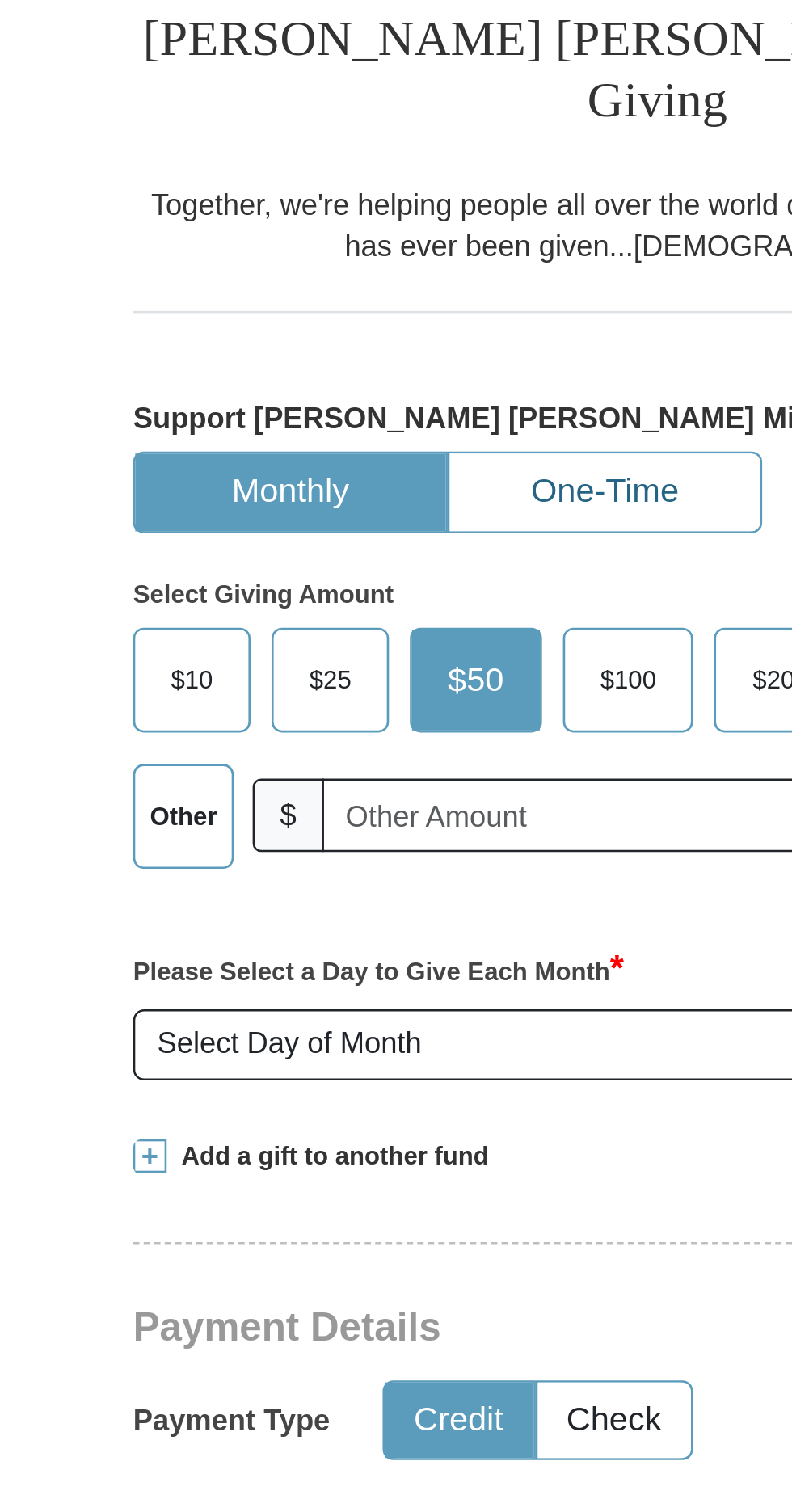
click at [380, 528] on button "One-Time" at bounding box center [376, 542] width 120 height 30
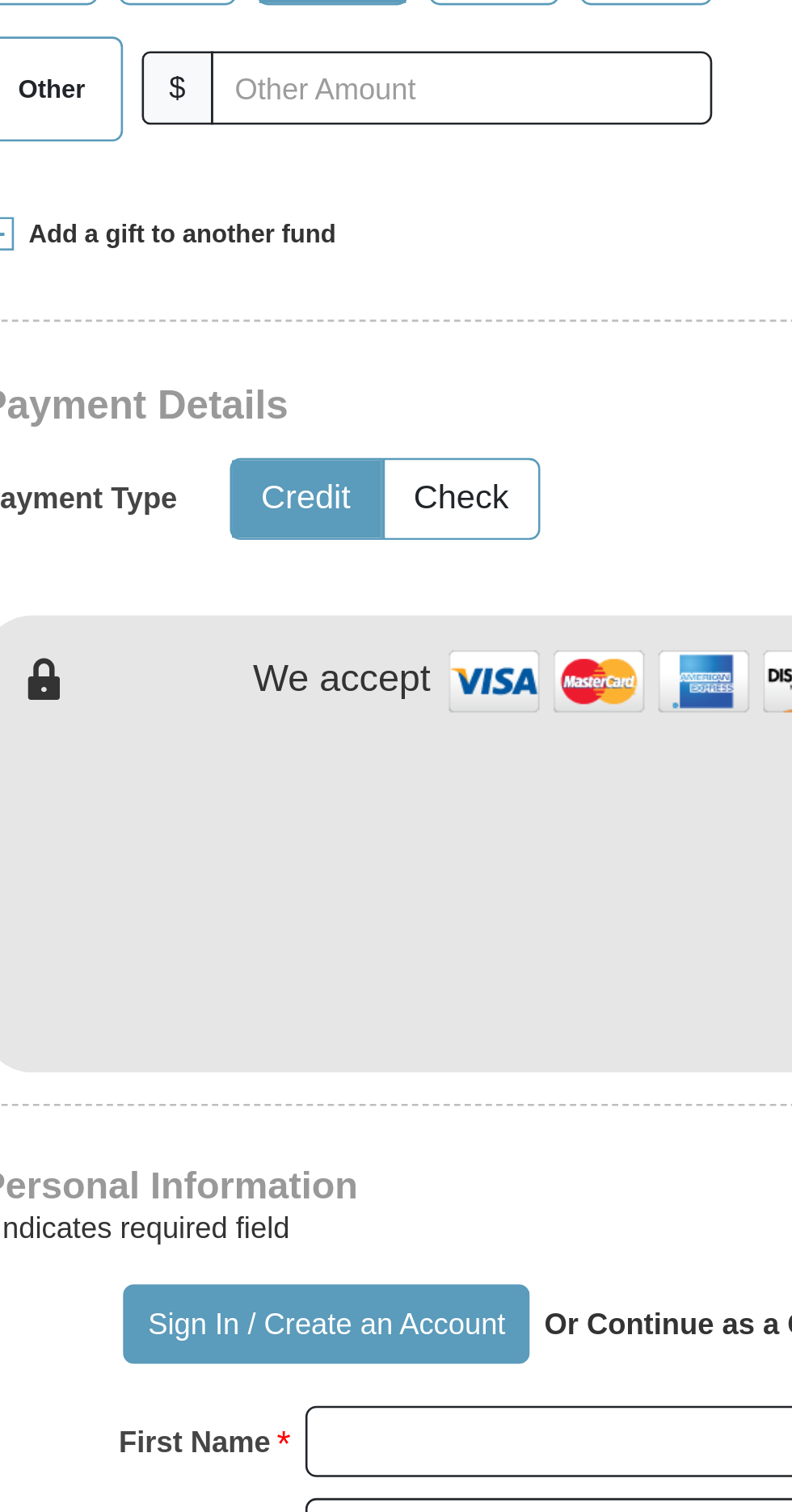
scroll to position [94, 0]
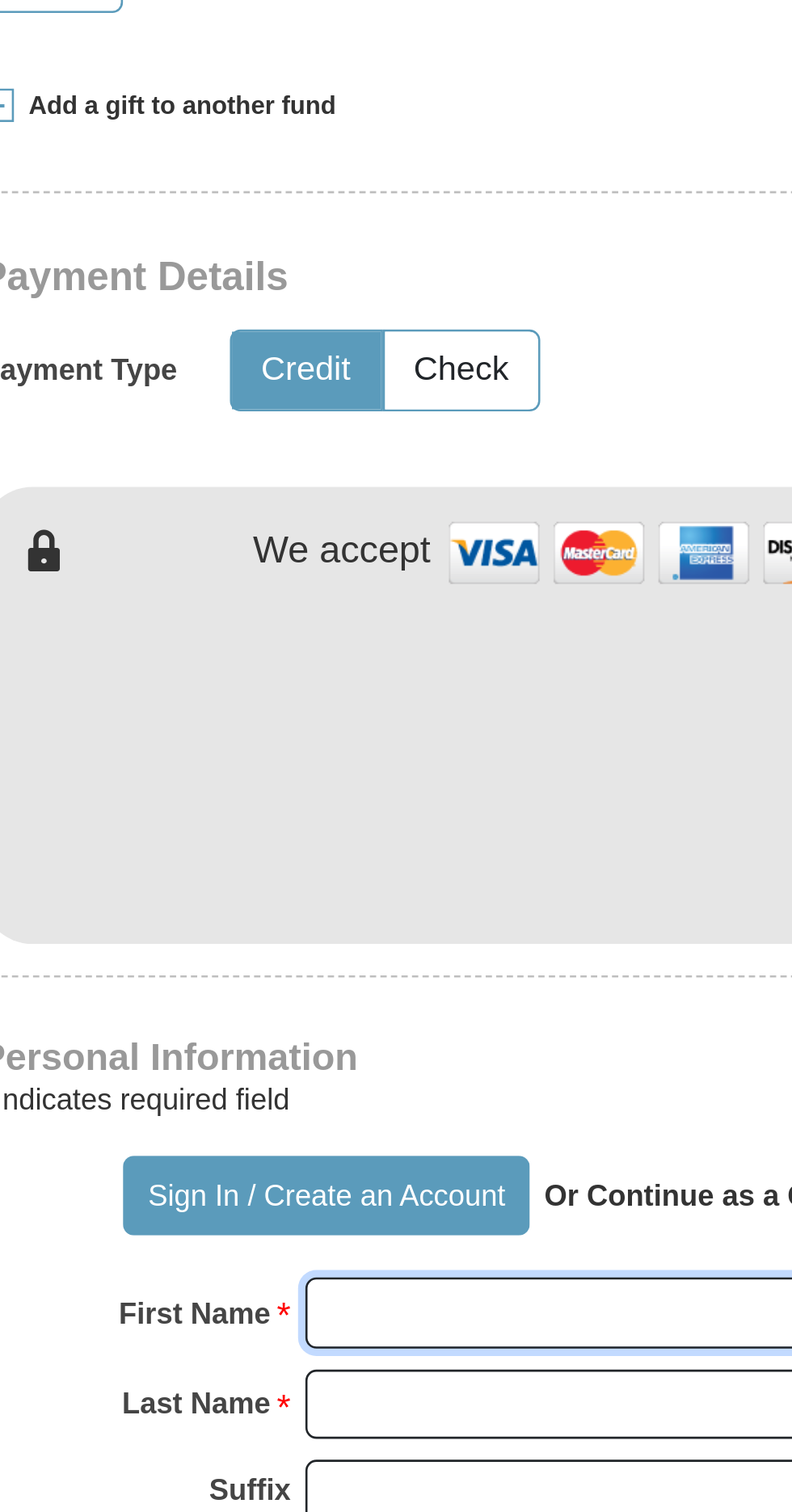
type input "DRAGOS"
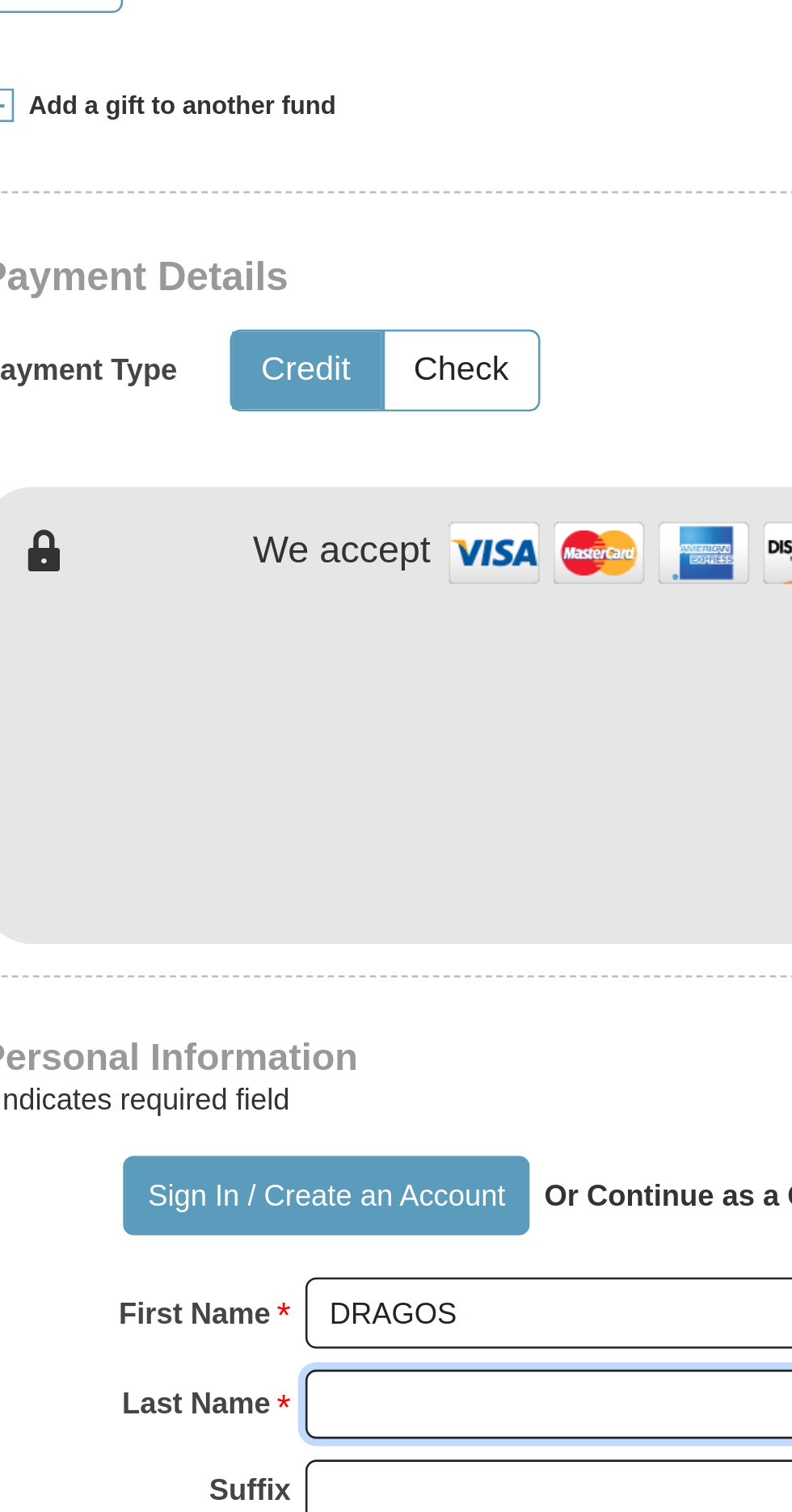
type input "SIRBU"
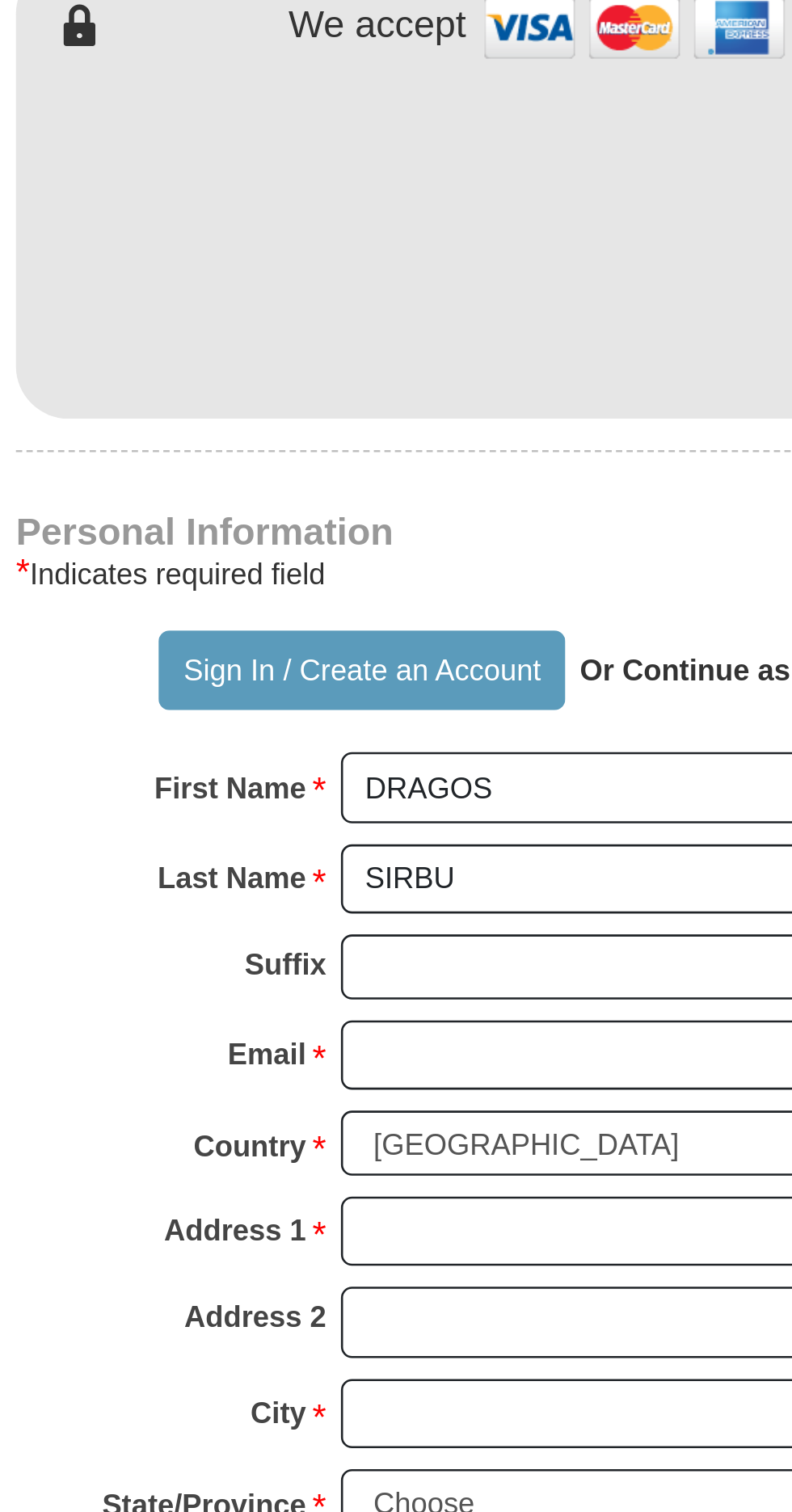
scroll to position [253, 0]
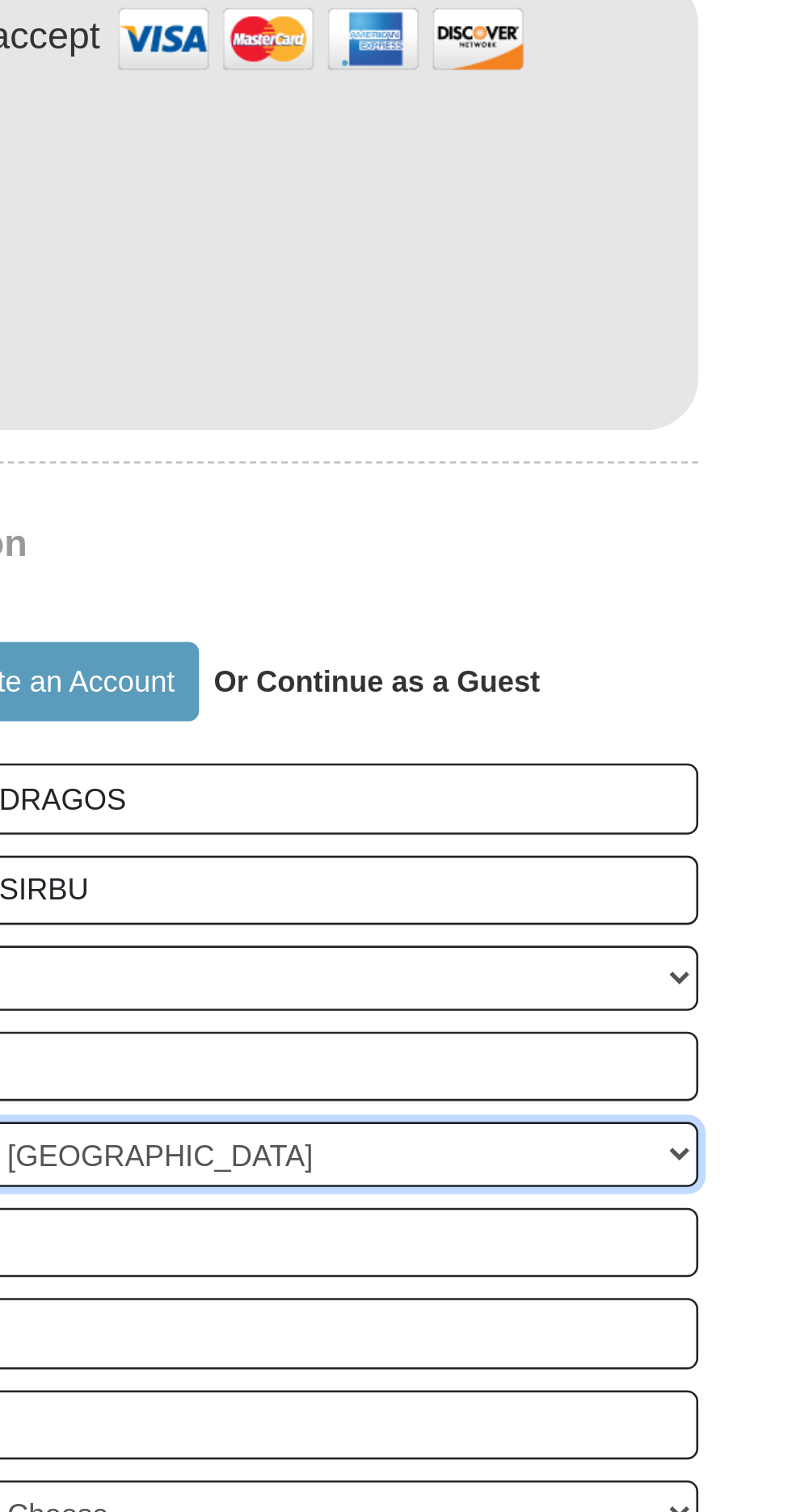
click at [590, 1154] on select "[GEOGRAPHIC_DATA] [GEOGRAPHIC_DATA] [GEOGRAPHIC_DATA] [GEOGRAPHIC_DATA] [GEOGRA…" at bounding box center [458, 1166] width 279 height 25
select select "CA"
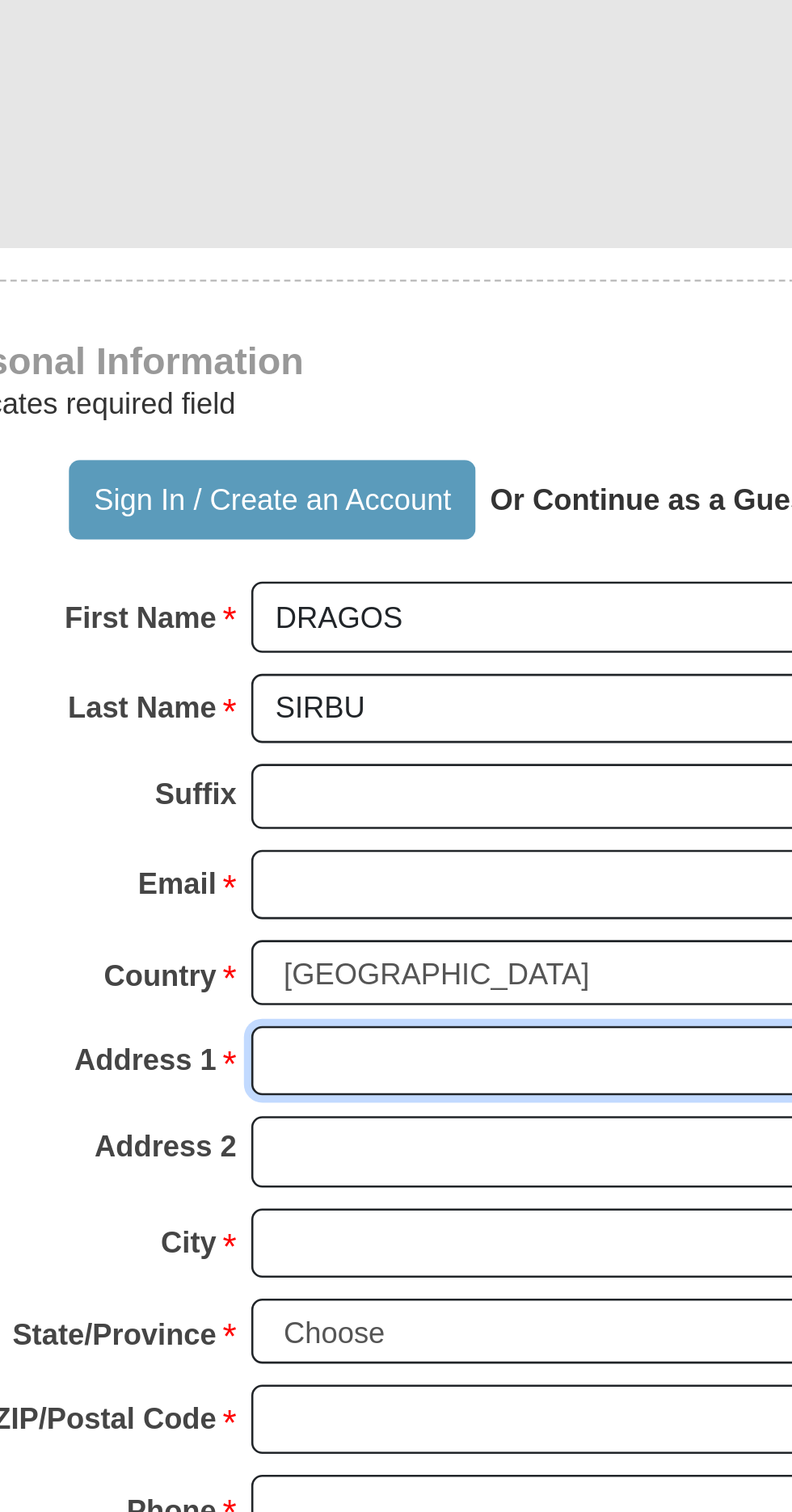
click at [351, 1187] on input "Address 1 *" at bounding box center [458, 1201] width 279 height 28
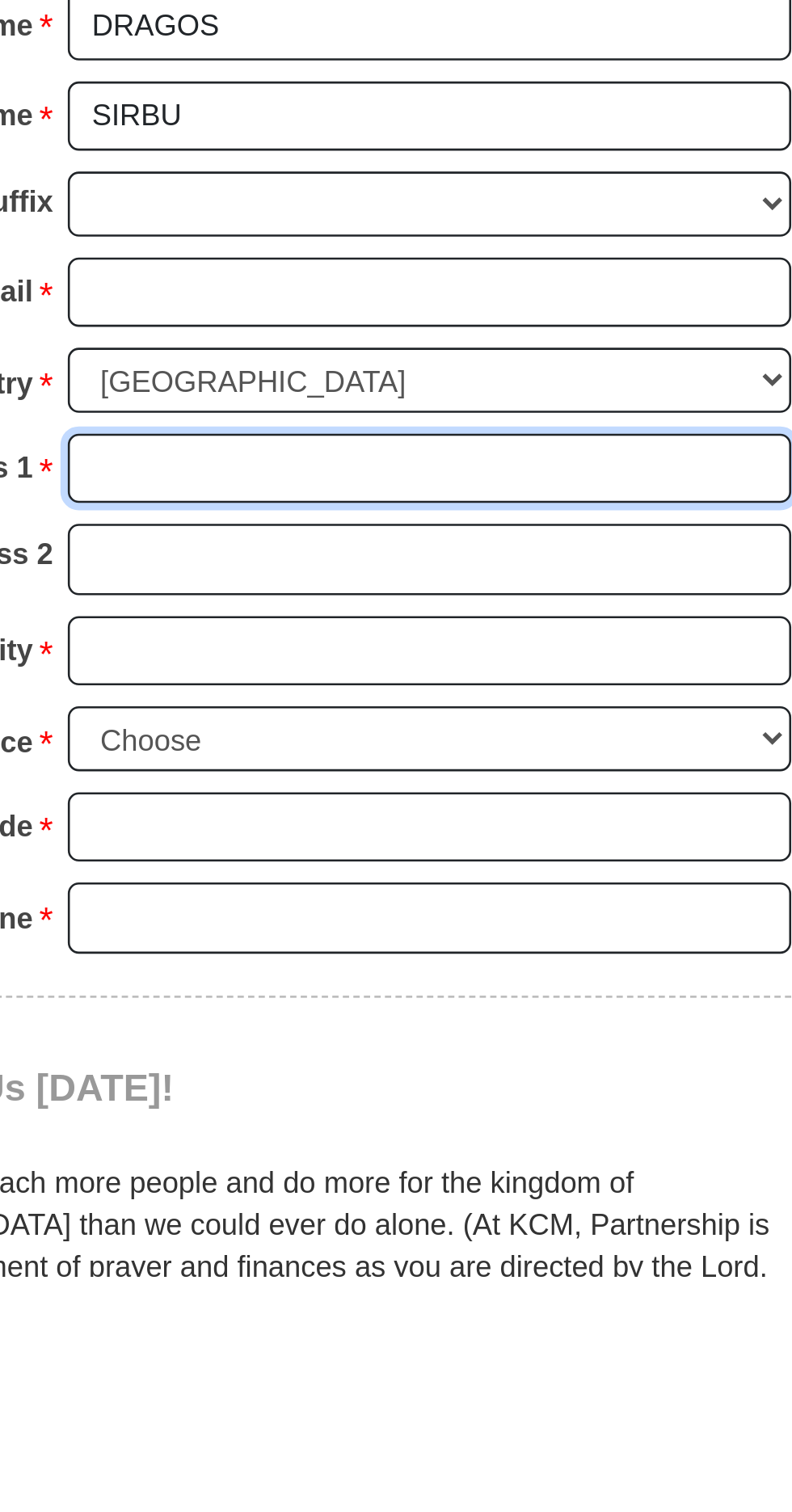
type input "23Mcbean"
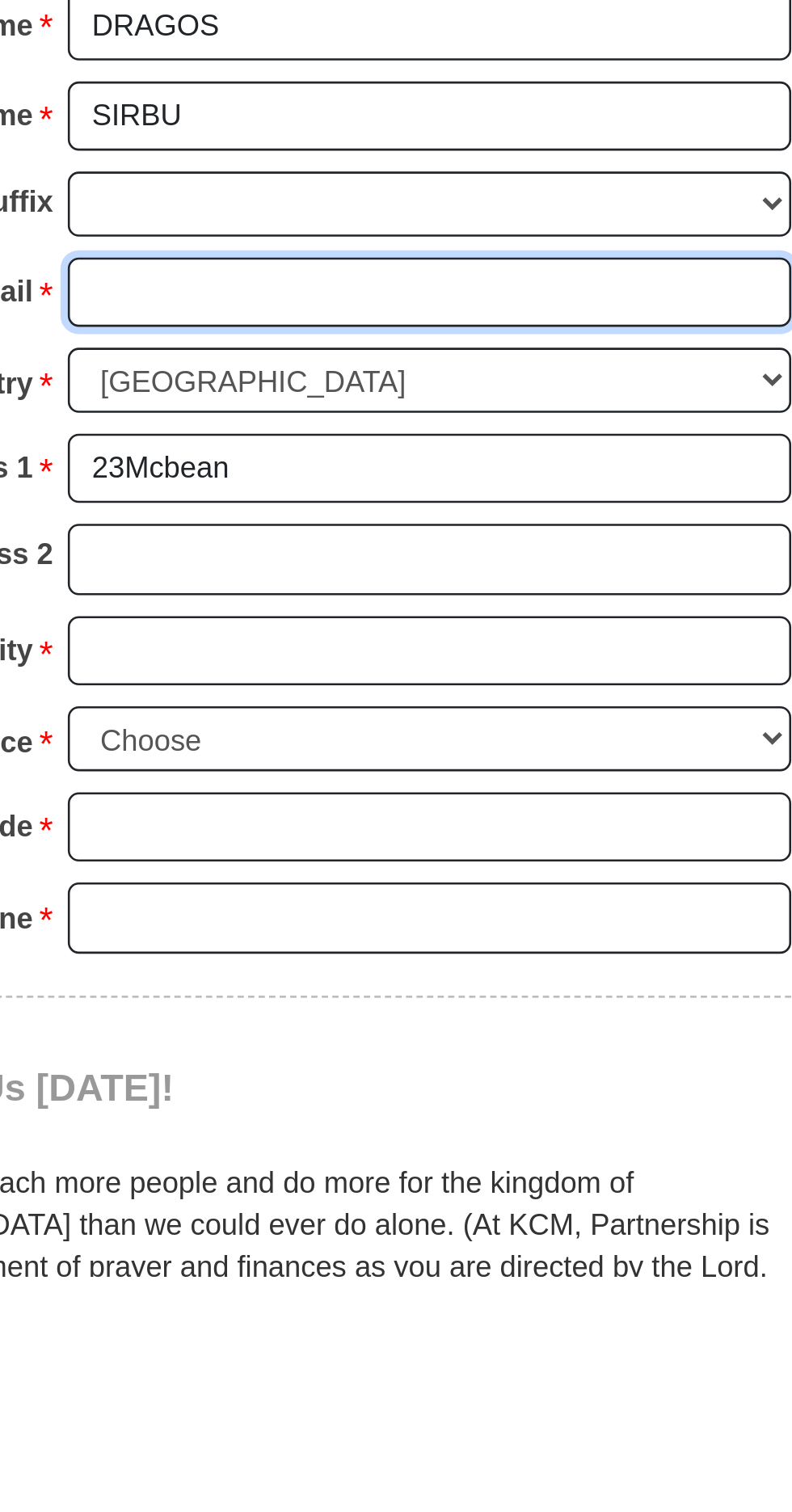
type input "[EMAIL_ADDRESS][DOMAIN_NAME]"
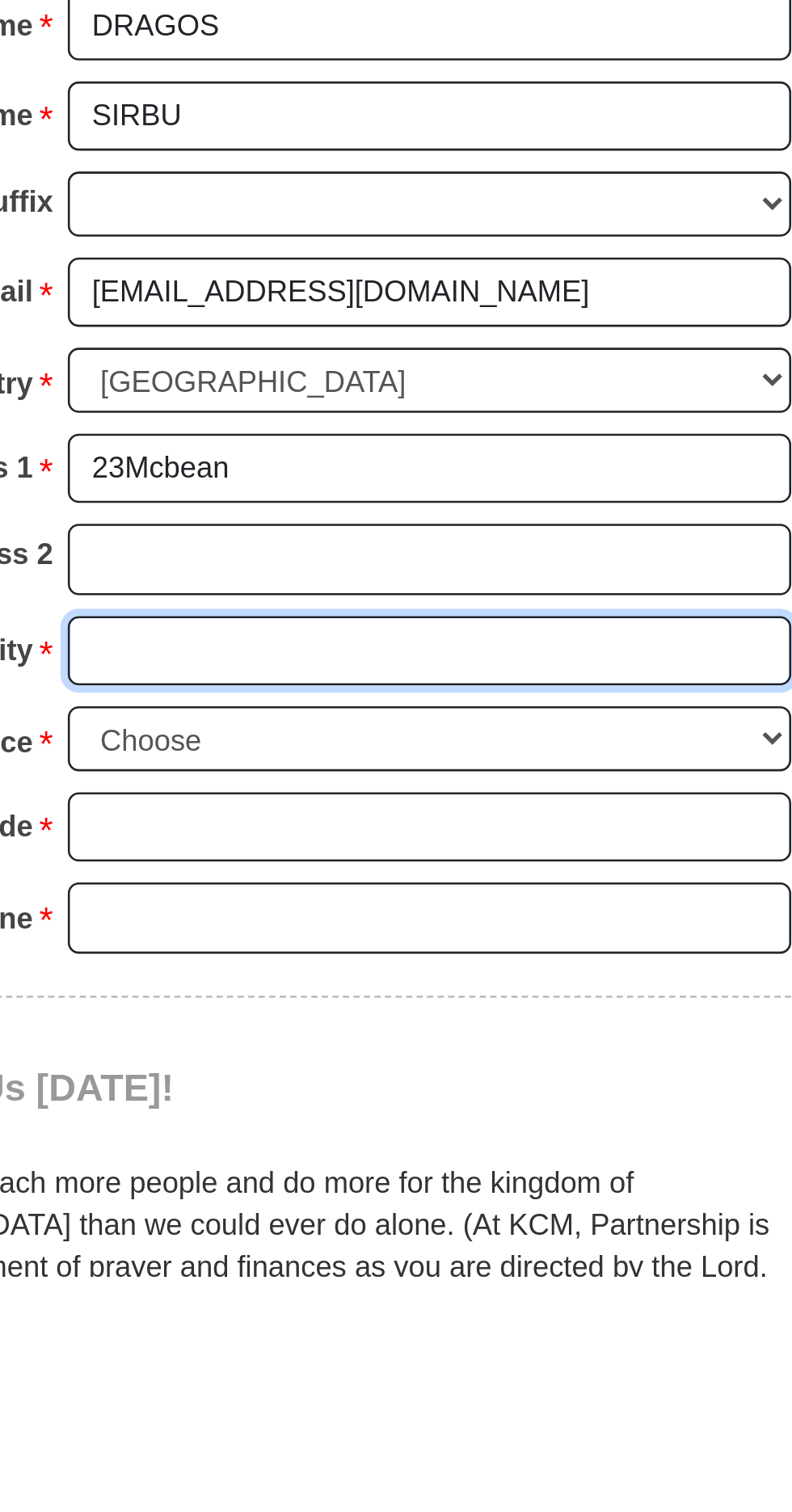
type input "[GEOGRAPHIC_DATA]"
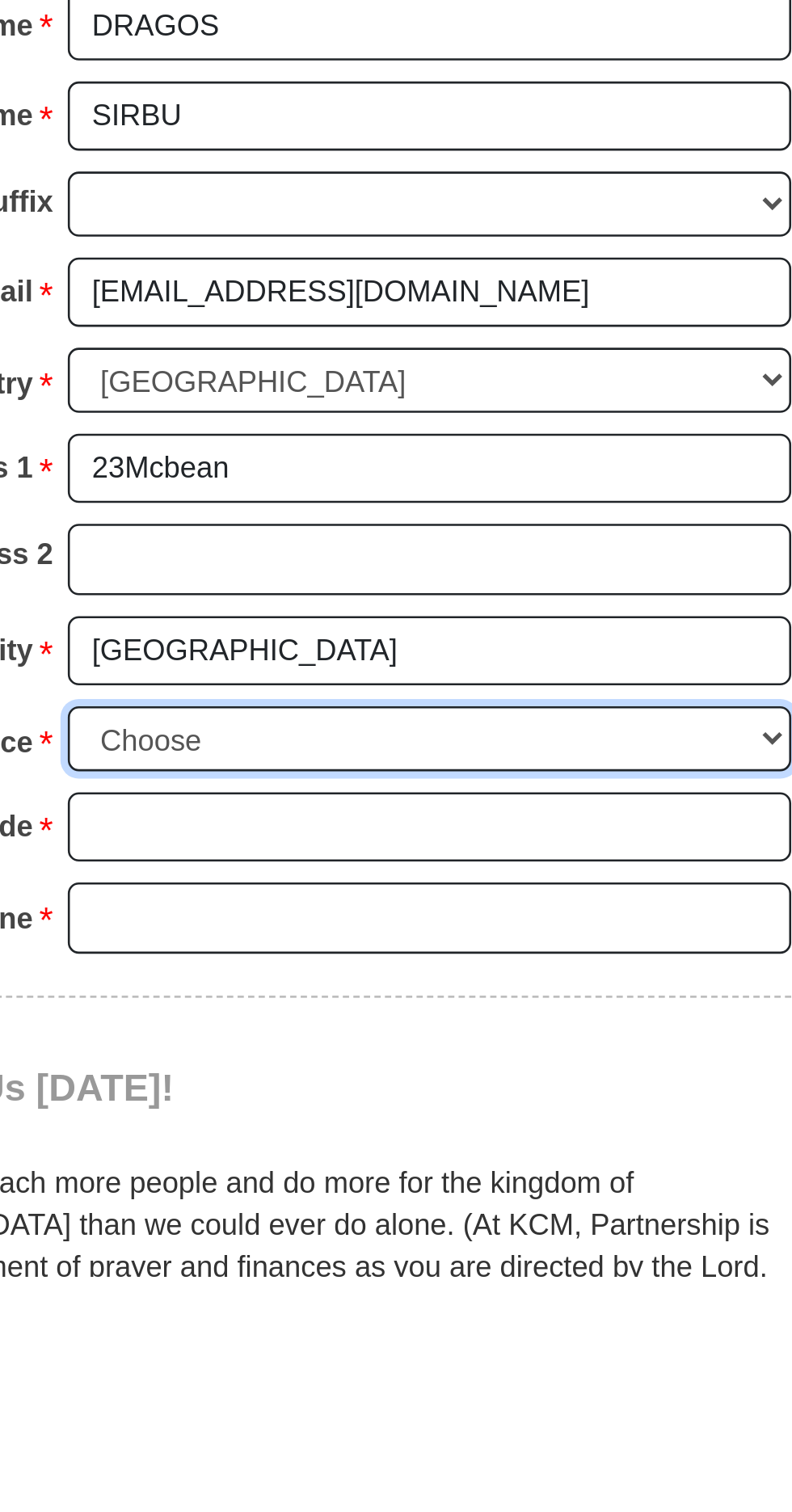
select select "ON"
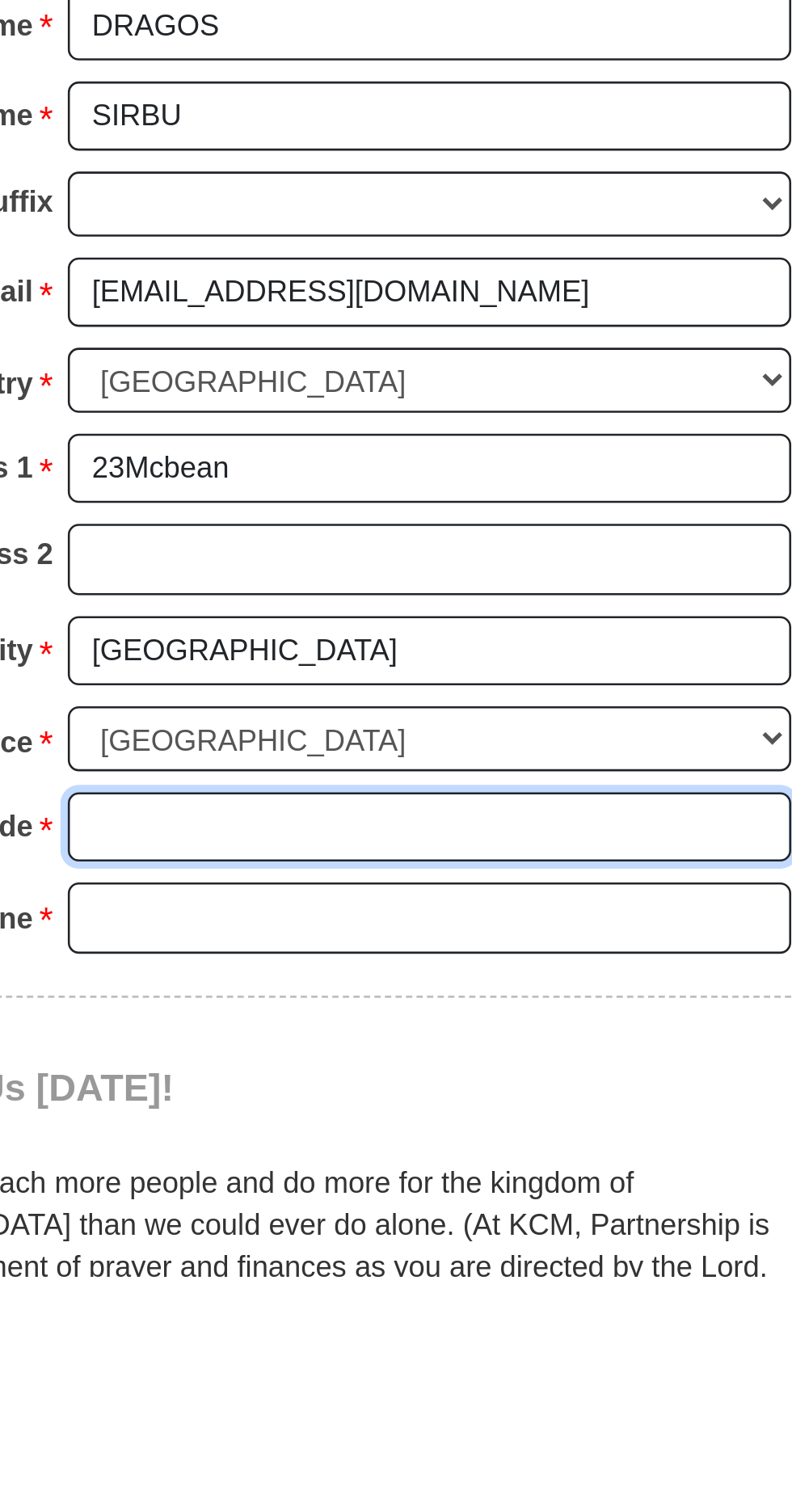
type input "N1R6C5"
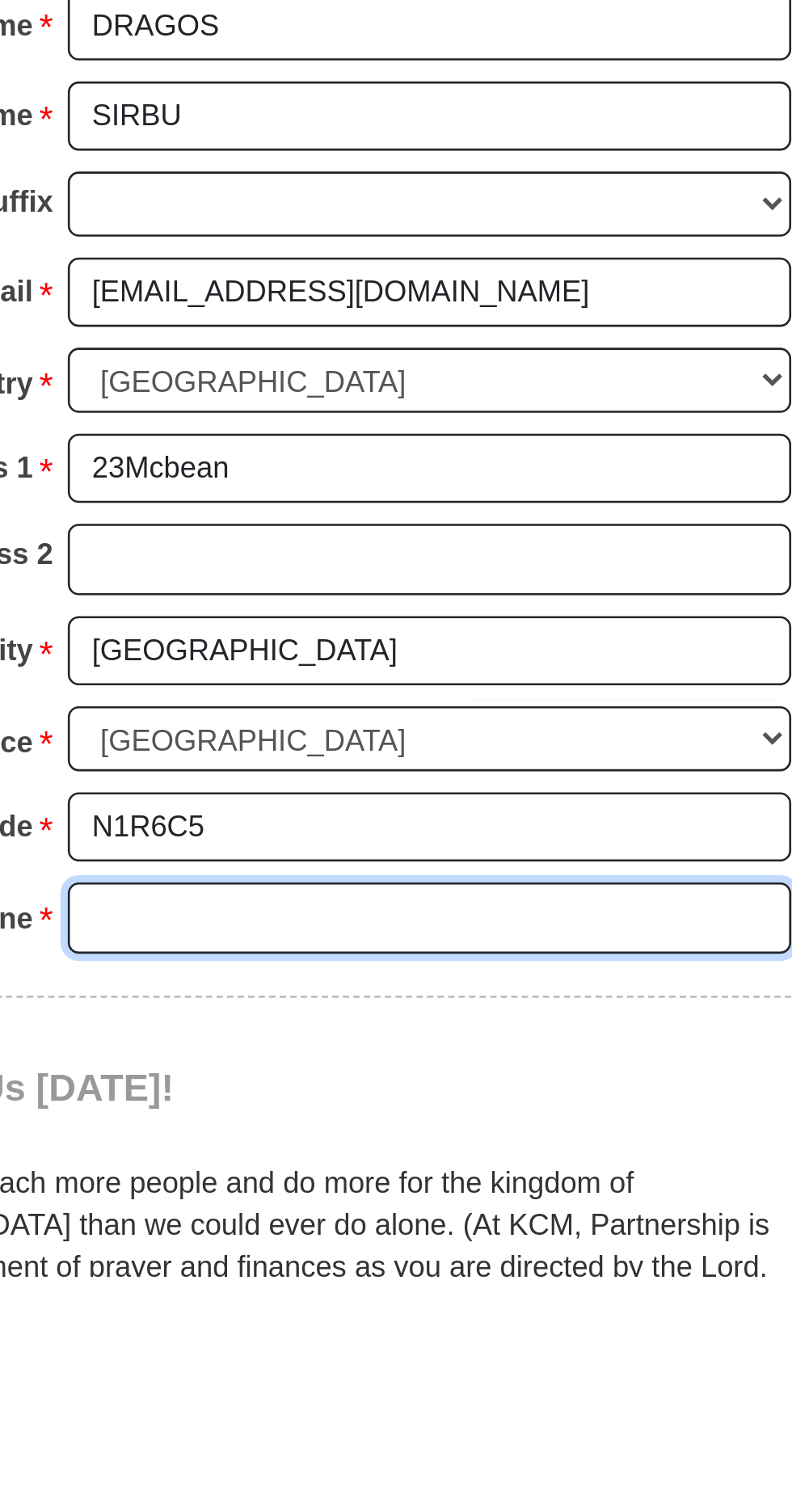
type input "5197785133"
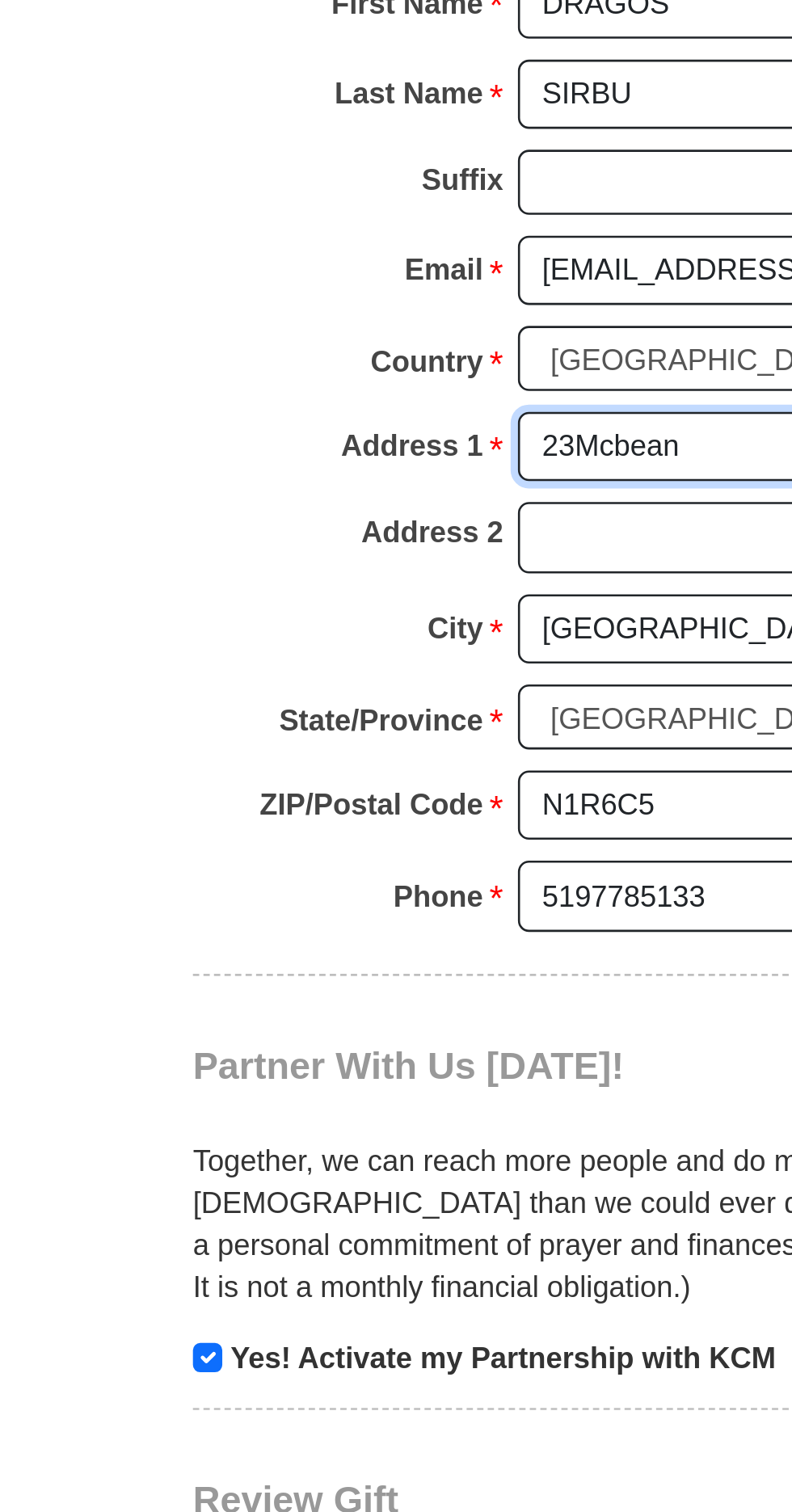
scroll to position [354, 0]
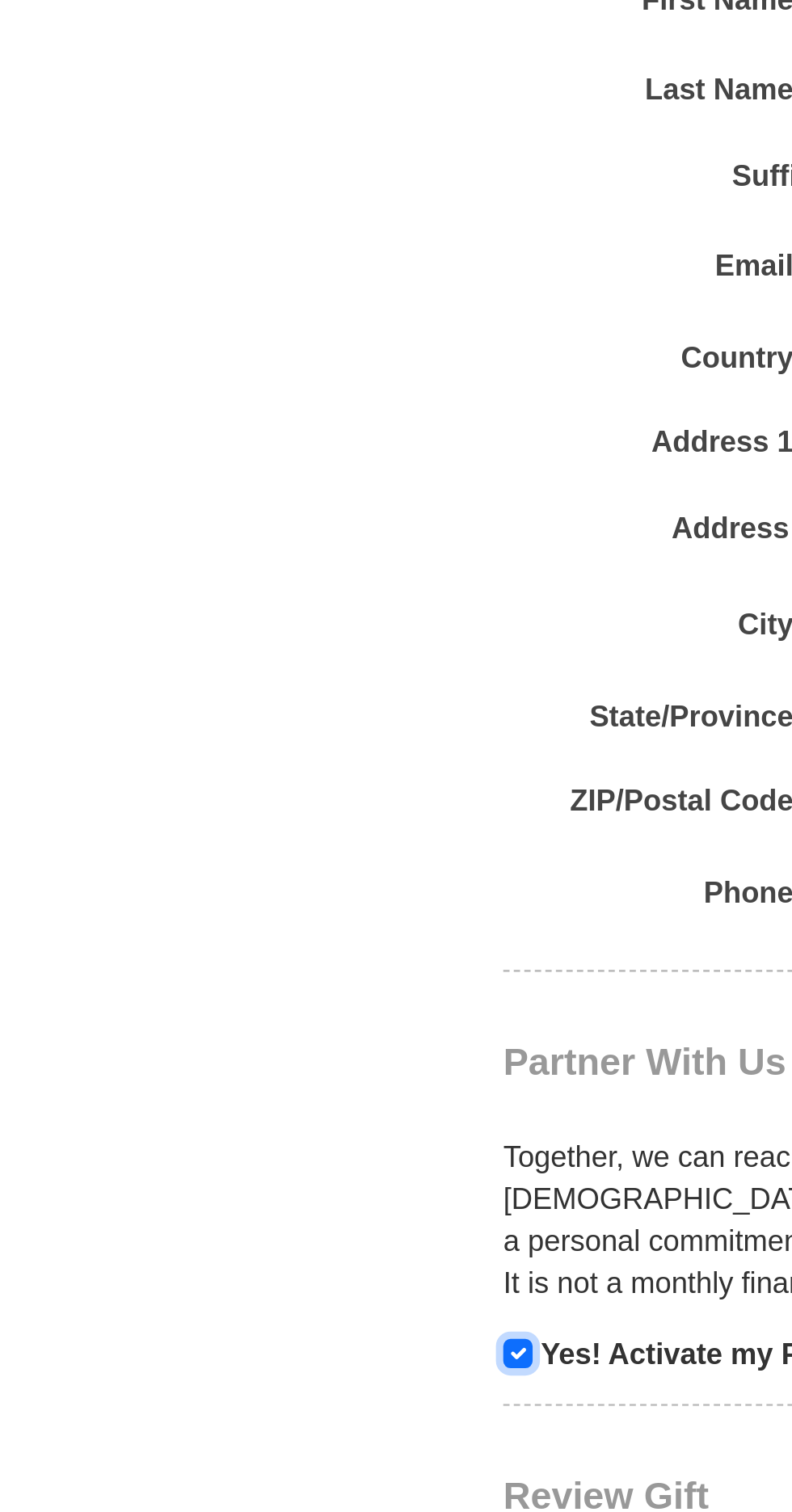
click at [200, 1445] on input "checkbox" at bounding box center [199, 1450] width 11 height 11
checkbox input "false"
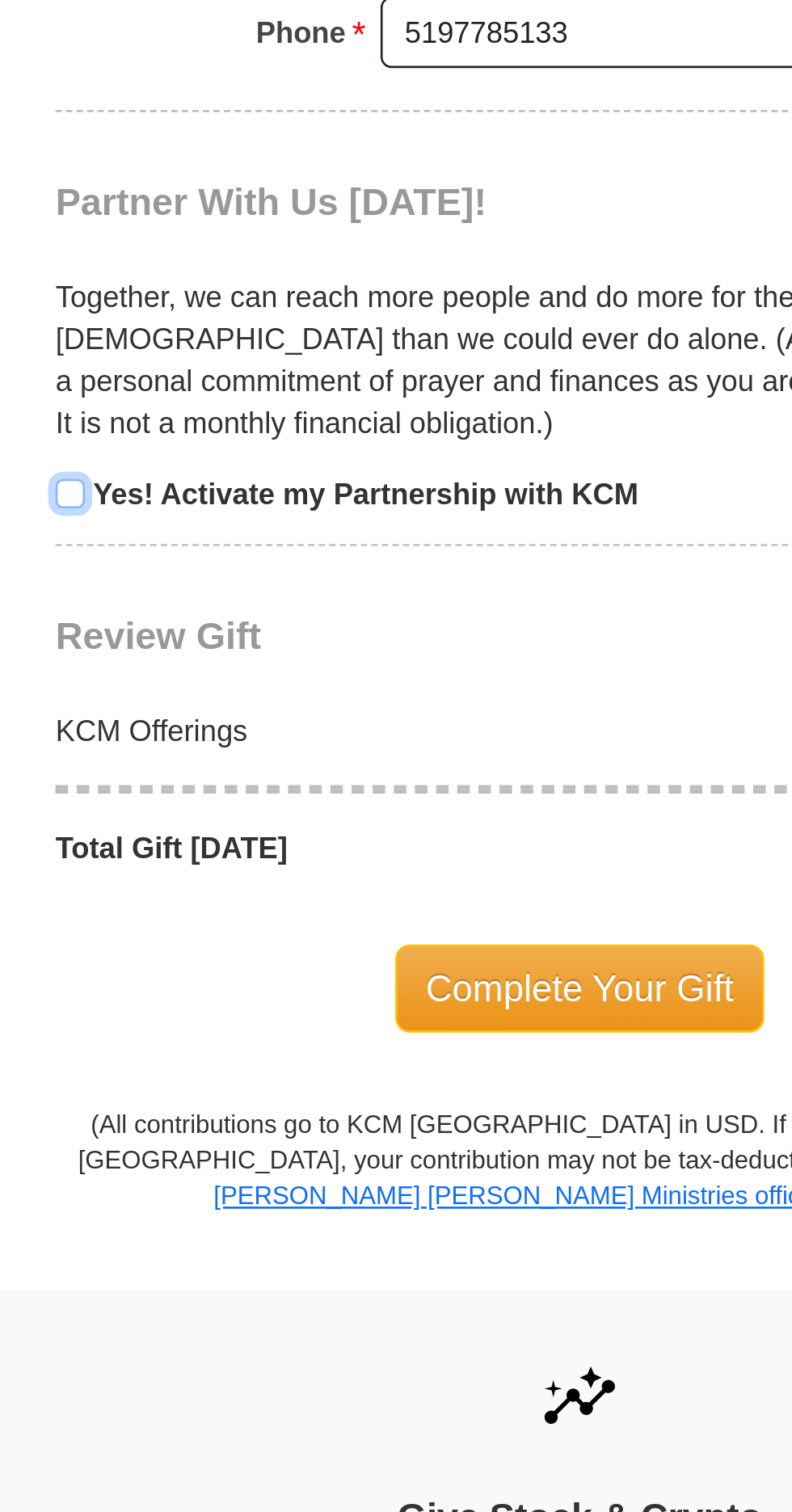
scroll to position [1117, 0]
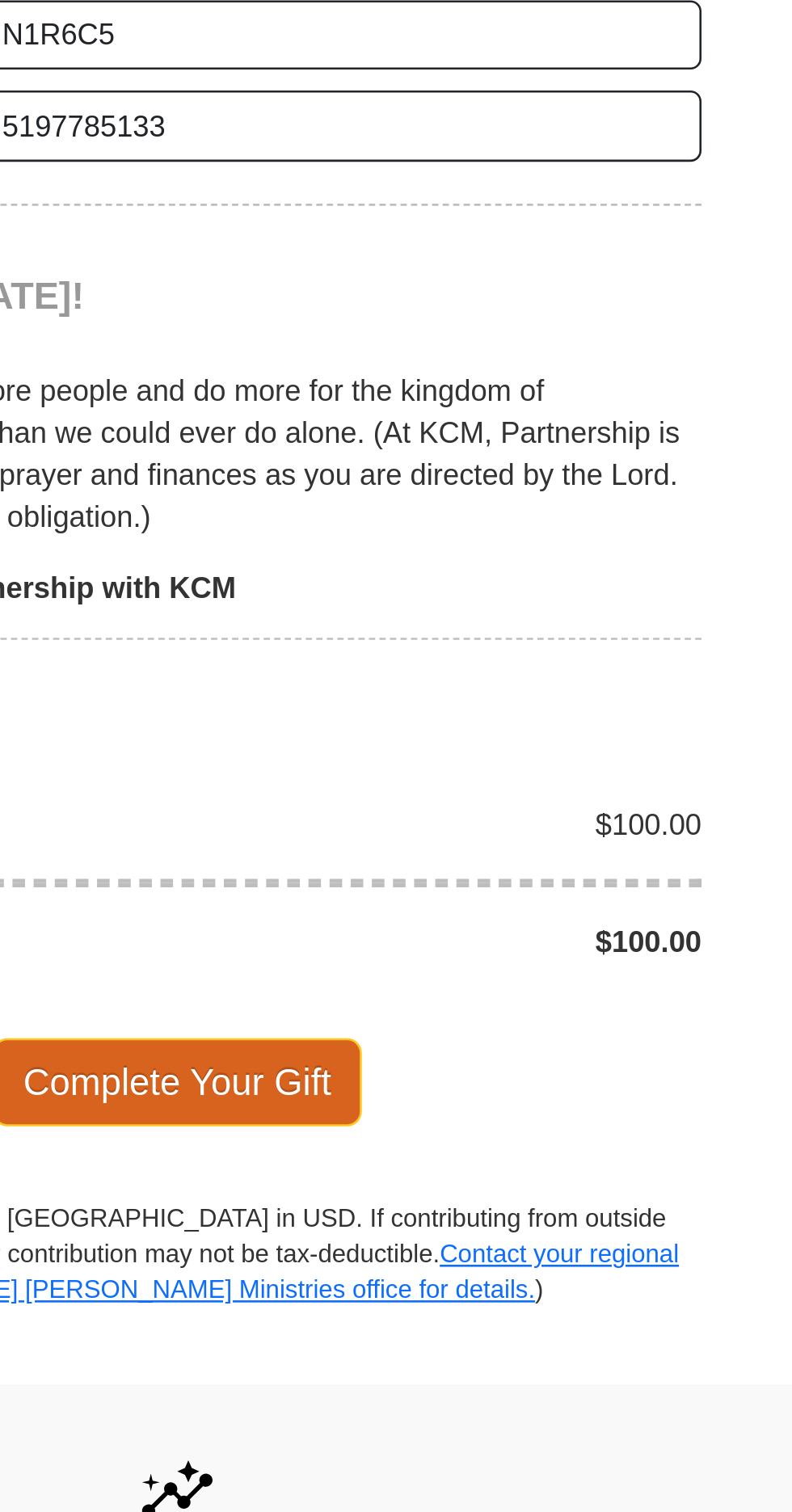
click at [390, 861] on span "Complete Your Gift" at bounding box center [396, 878] width 143 height 34
